Goal: Find specific page/section: Find specific page/section

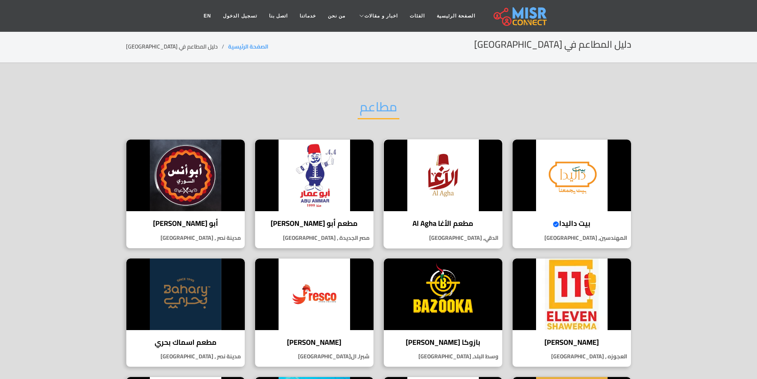
click at [472, 197] on img at bounding box center [443, 176] width 118 height 72
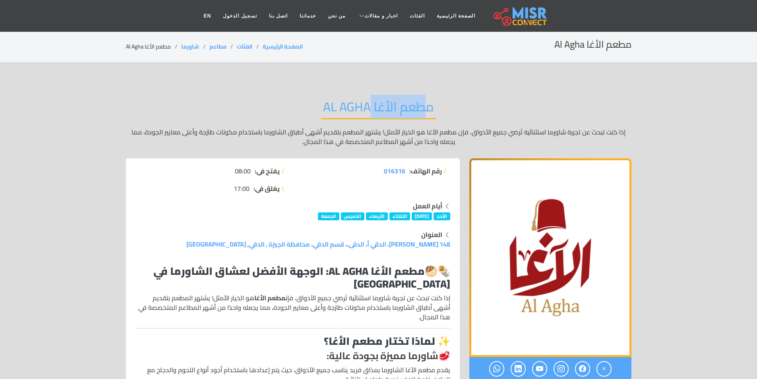
drag, startPoint x: 450, startPoint y: 106, endPoint x: 375, endPoint y: 107, distance: 75.2
click at [375, 107] on div "مطعم الأغا Al Agha إذا كنت تبحث عن تجربة شاورما استثنائية تُرضي جميع الأذواق، ف…" at bounding box center [379, 122] width 506 height 71
copy h2 "مطعم الأغا"
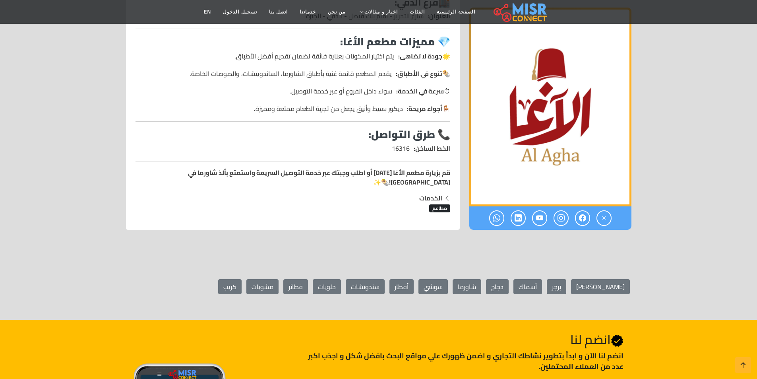
scroll to position [517, 0]
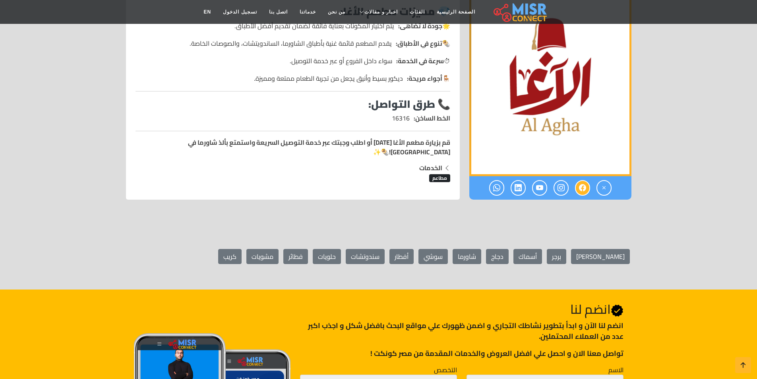
click at [586, 181] on icon at bounding box center [582, 187] width 7 height 13
click at [581, 181] on icon at bounding box center [582, 187] width 7 height 13
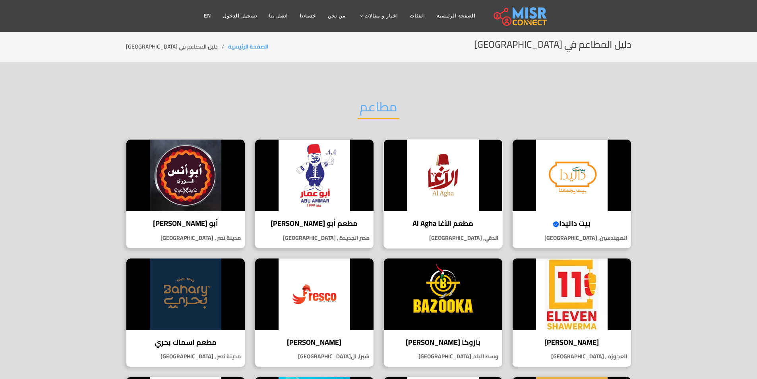
click at [454, 170] on img at bounding box center [443, 176] width 118 height 72
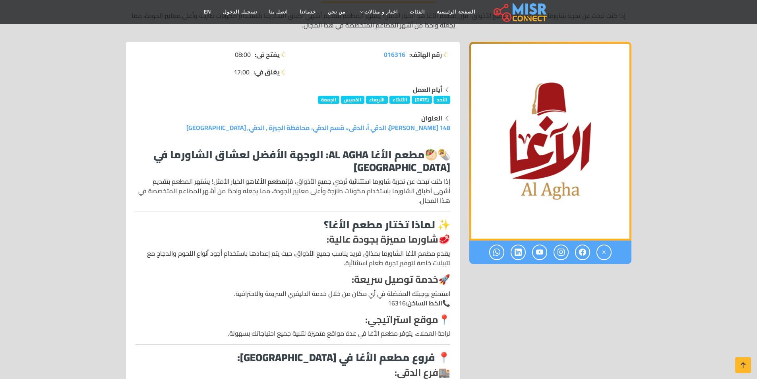
scroll to position [119, 0]
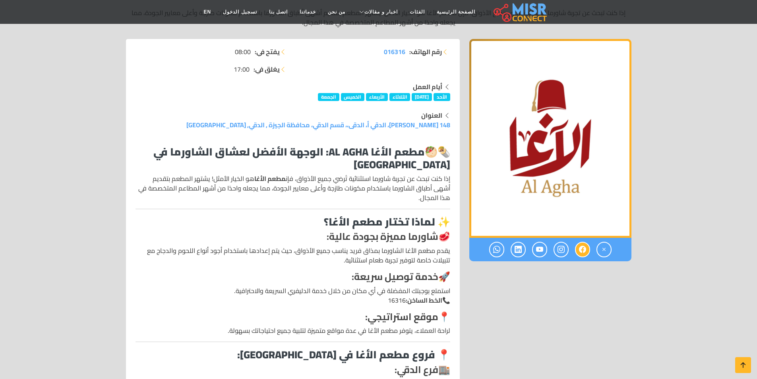
click at [588, 250] on link at bounding box center [582, 250] width 15 height 16
